Goal: Transaction & Acquisition: Purchase product/service

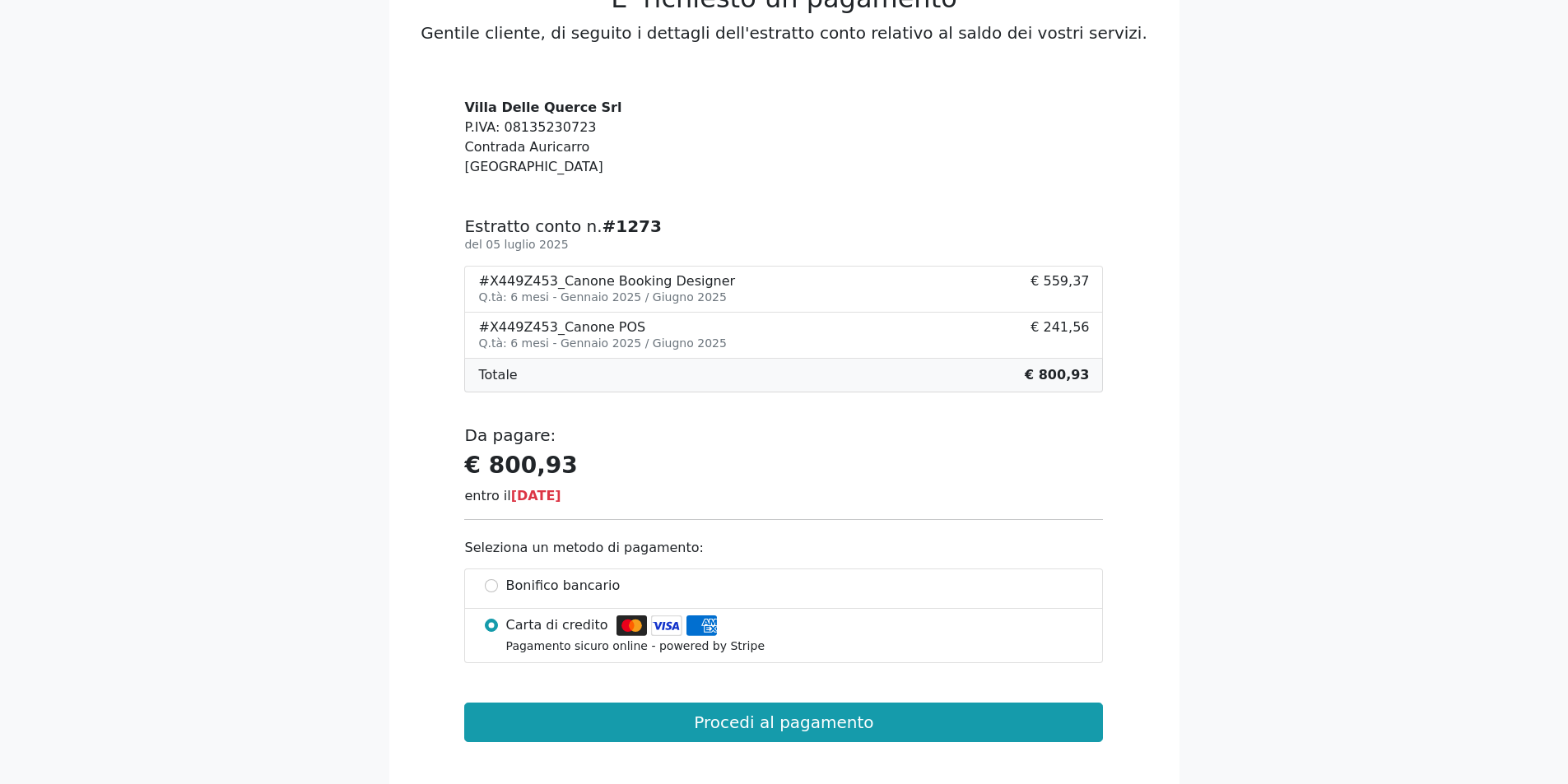
scroll to position [165, 0]
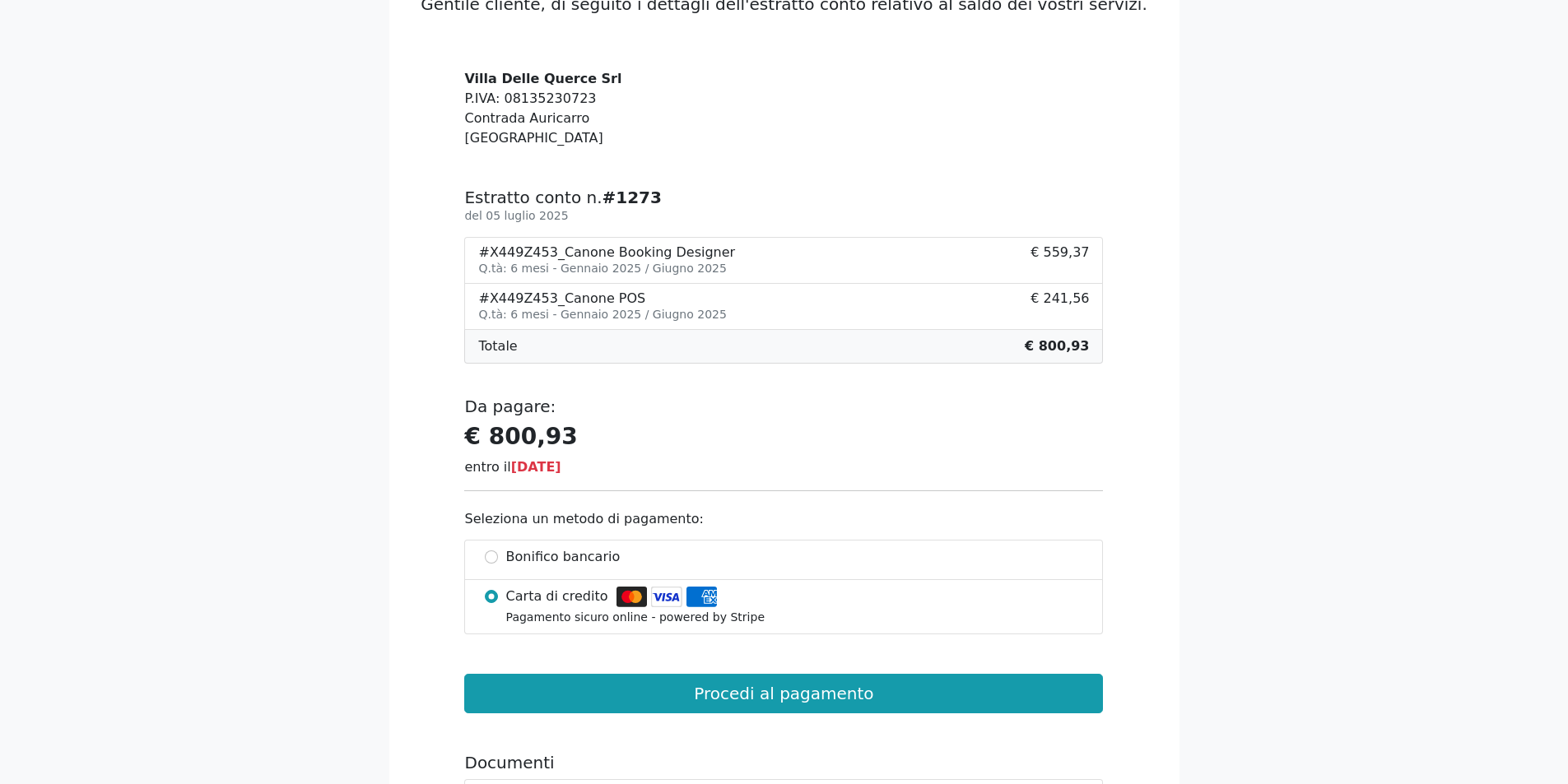
click at [509, 557] on span "Bonifico bancario" at bounding box center [564, 557] width 115 height 20
click at [498, 557] on input "Bonifico bancario" at bounding box center [491, 557] width 13 height 13
radio input "true"
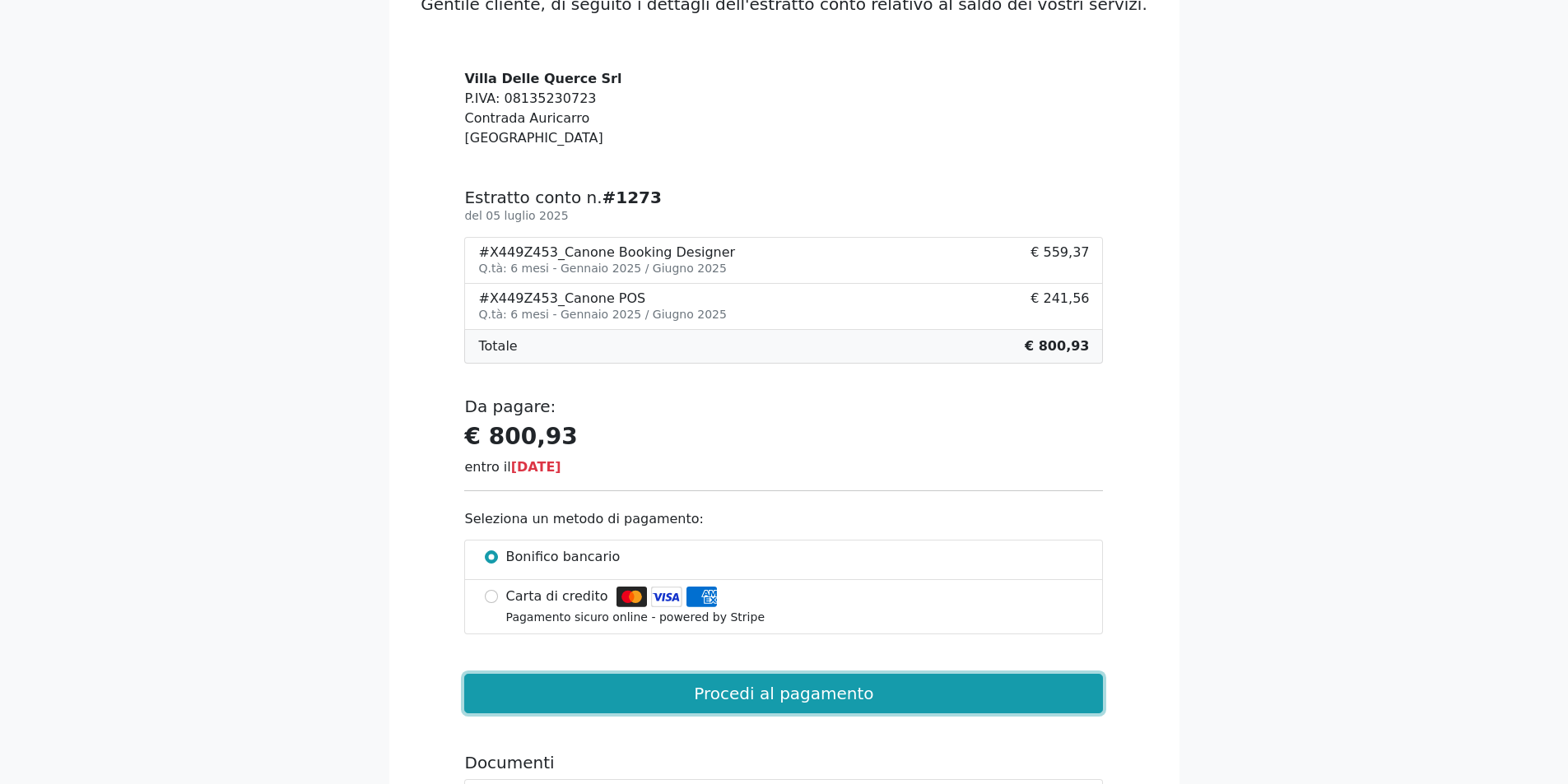
click at [729, 691] on button "Procedi al pagamento" at bounding box center [783, 693] width 638 height 39
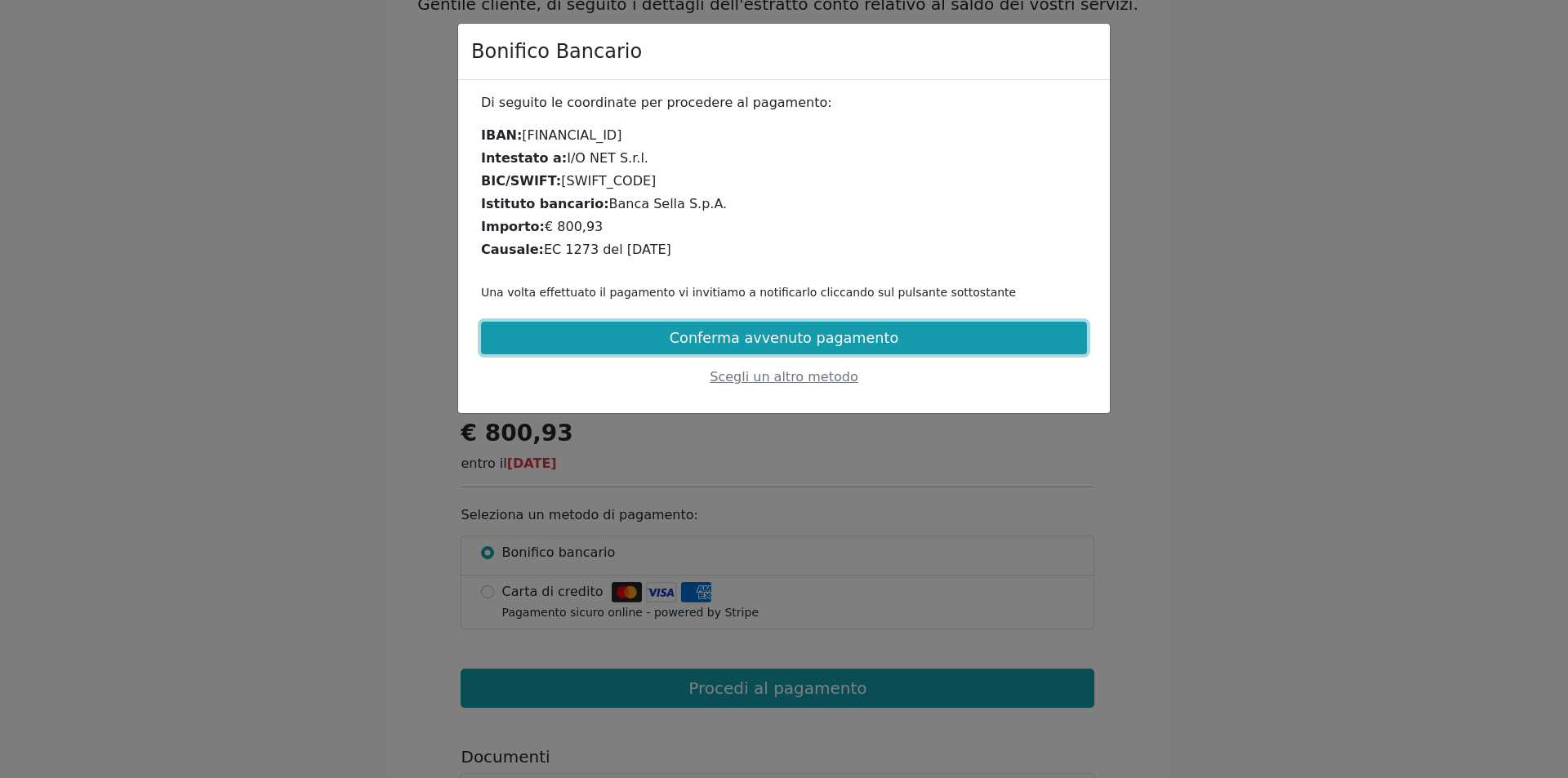
click at [757, 335] on button "Conferma avvenuto pagamento" at bounding box center [784, 338] width 606 height 33
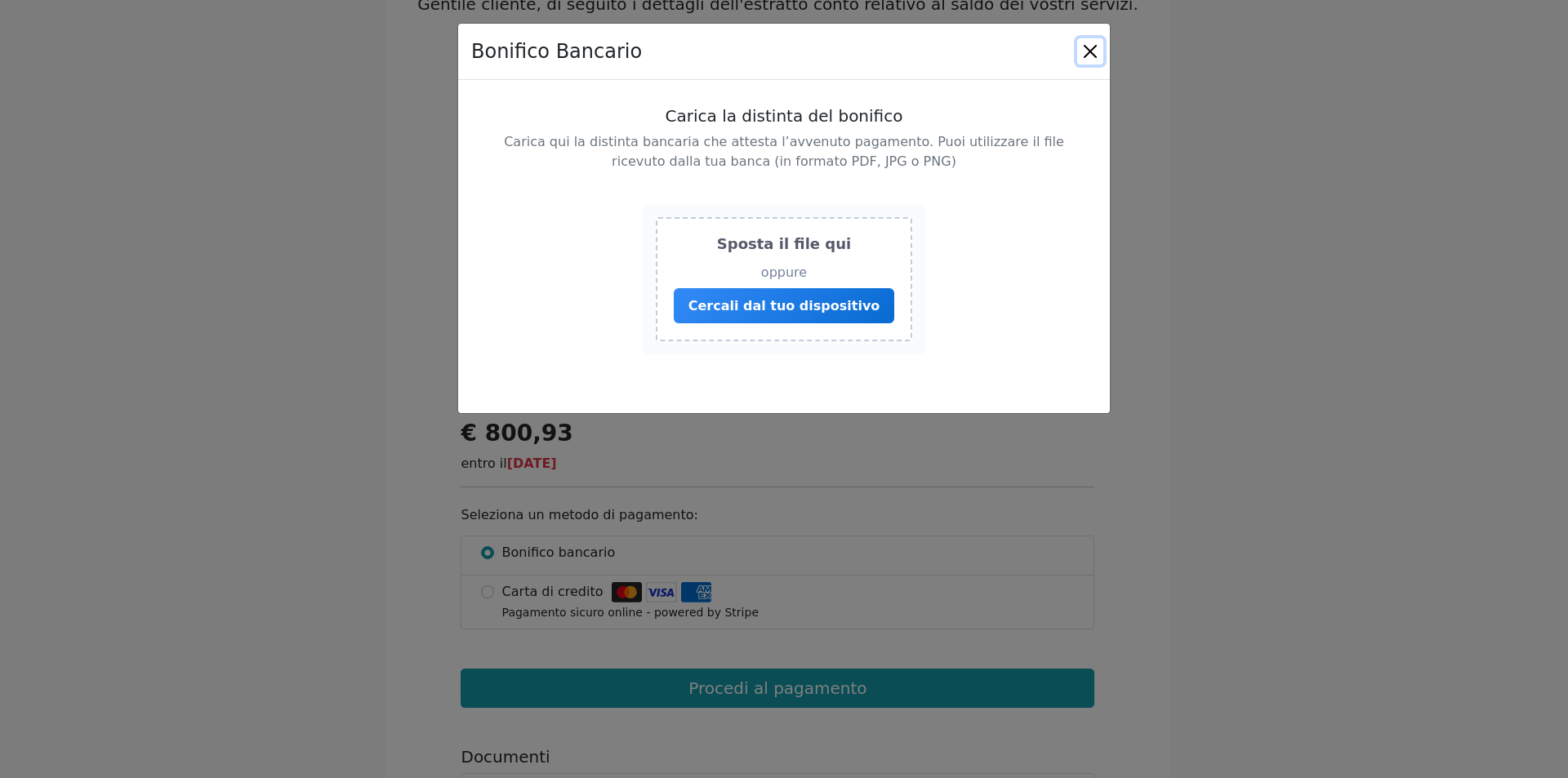
click at [1094, 45] on button "Close" at bounding box center [1090, 52] width 26 height 26
